Goal: Navigation & Orientation: Understand site structure

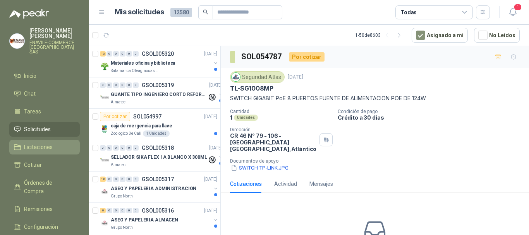
click at [52, 147] on link "Licitaciones" at bounding box center [44, 147] width 70 height 15
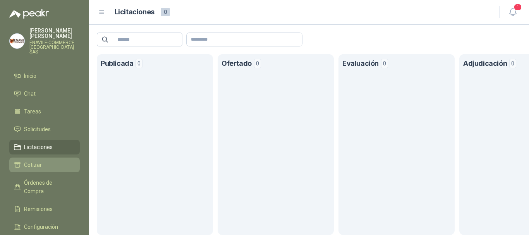
click at [55, 162] on li "Cotizar" at bounding box center [44, 165] width 61 height 9
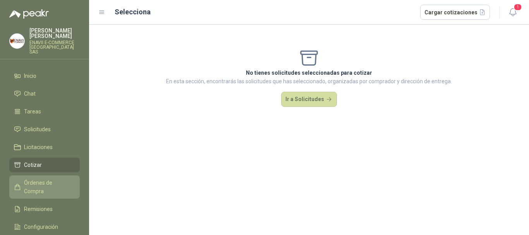
click at [55, 180] on span "Órdenes de Compra" at bounding box center [48, 187] width 48 height 17
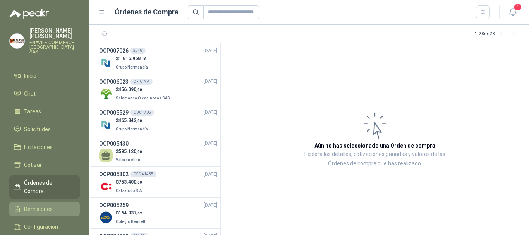
click at [55, 205] on li "Remisiones" at bounding box center [44, 209] width 61 height 9
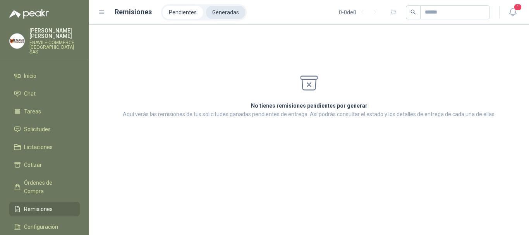
click at [225, 10] on li "Generadas" at bounding box center [225, 12] width 39 height 13
